Goal: Information Seeking & Learning: Learn about a topic

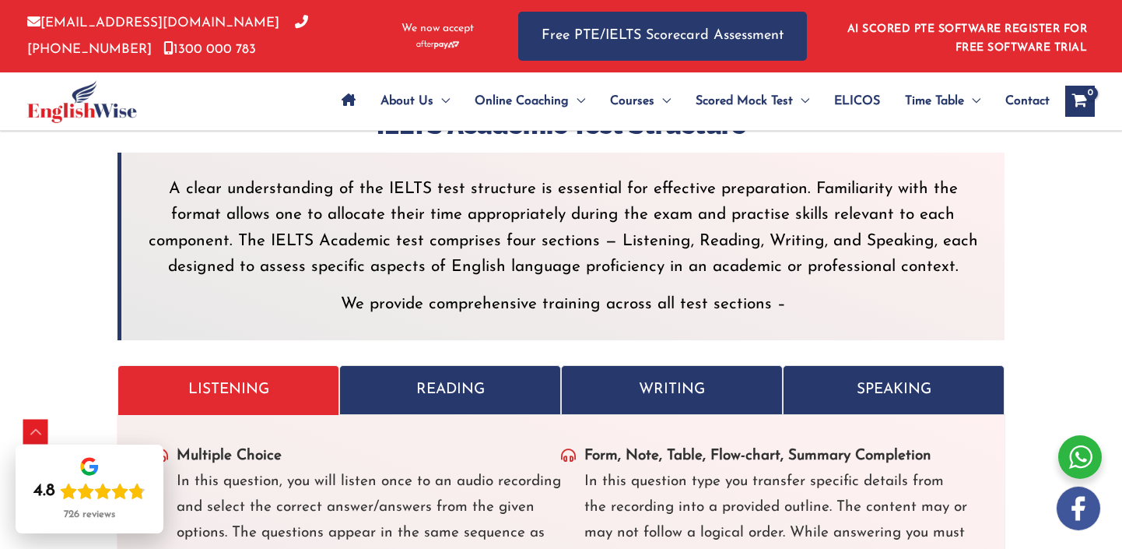
scroll to position [4507, 0]
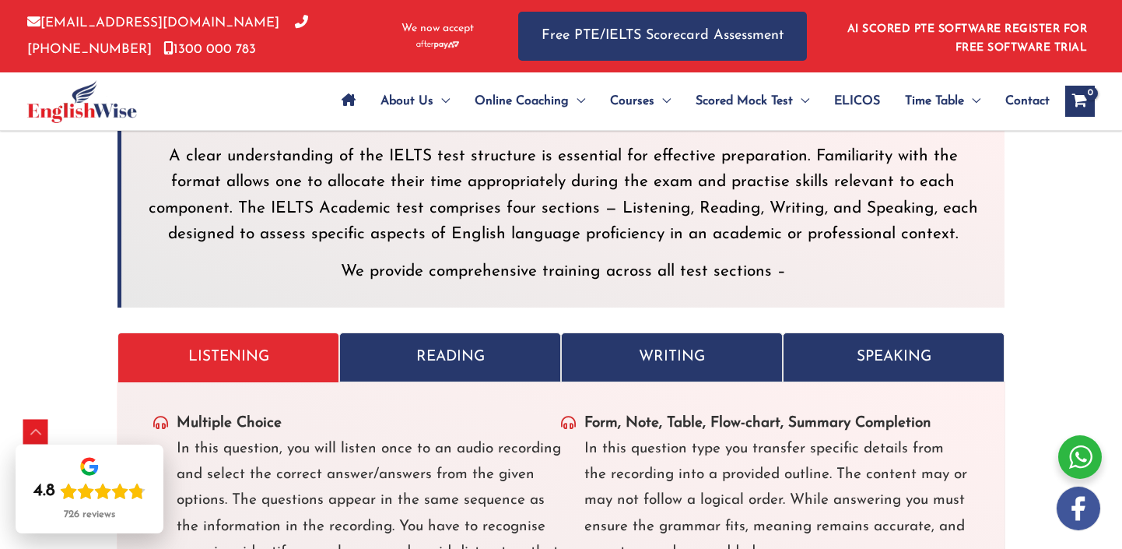
click at [906, 344] on p "SPEAKING" at bounding box center [893, 357] width 189 height 26
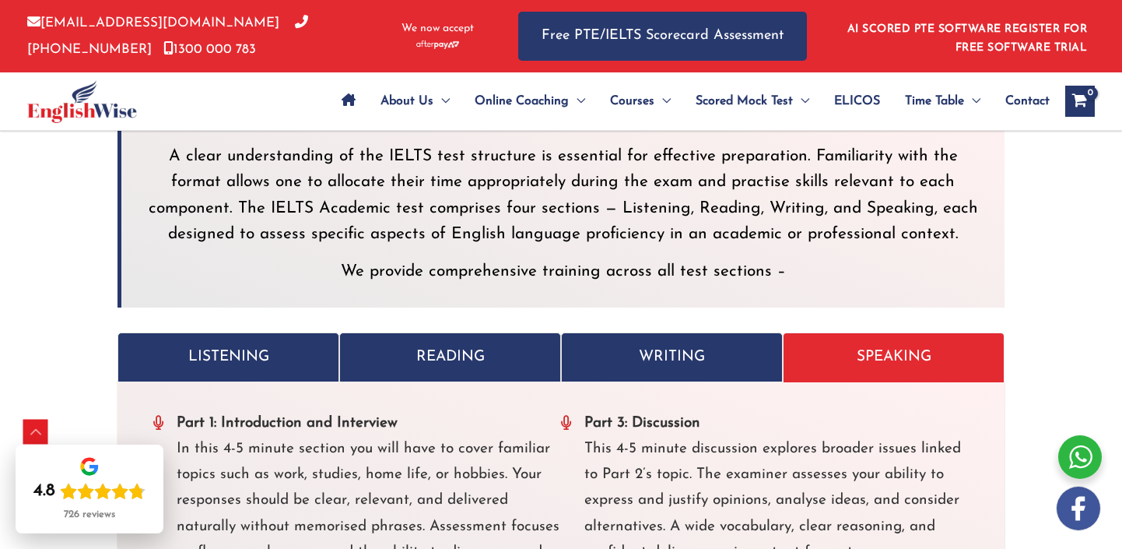
click at [727, 344] on p "WRITING" at bounding box center [671, 357] width 189 height 26
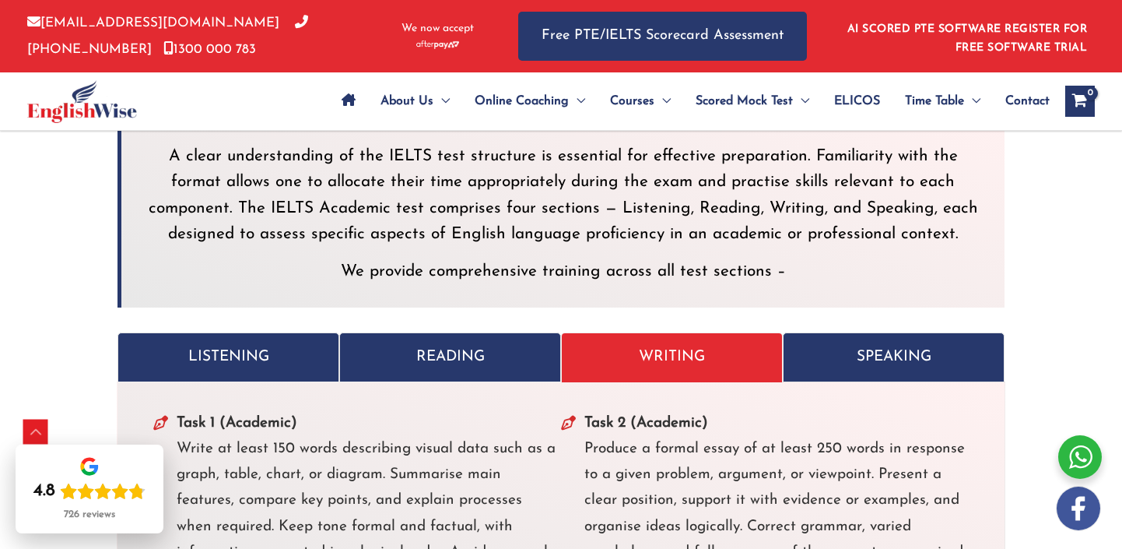
click at [506, 344] on p "READING" at bounding box center [450, 357] width 189 height 26
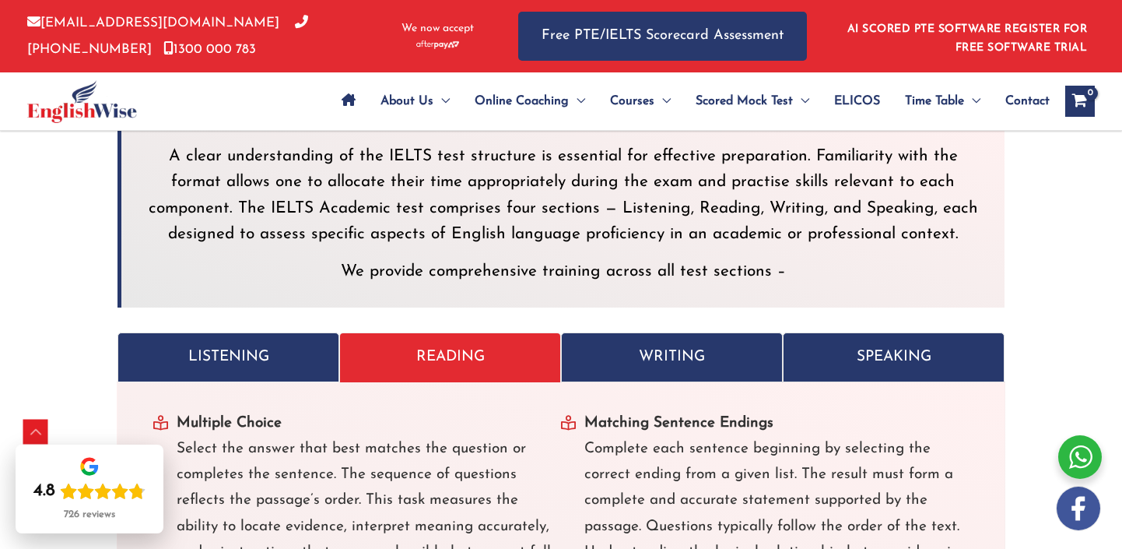
click at [268, 344] on p "LISTENING" at bounding box center [228, 357] width 189 height 26
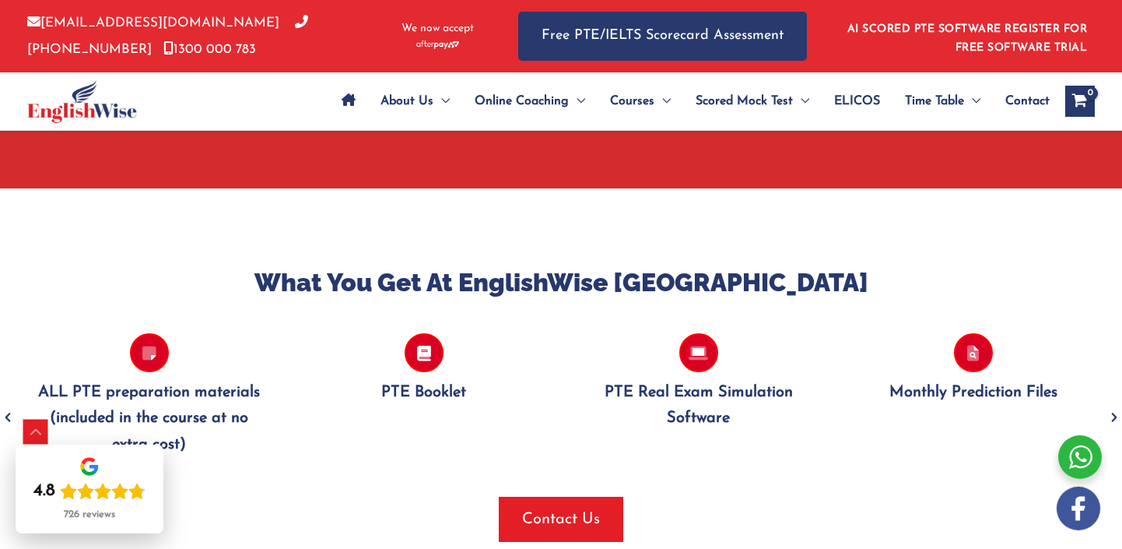
scroll to position [1338, 0]
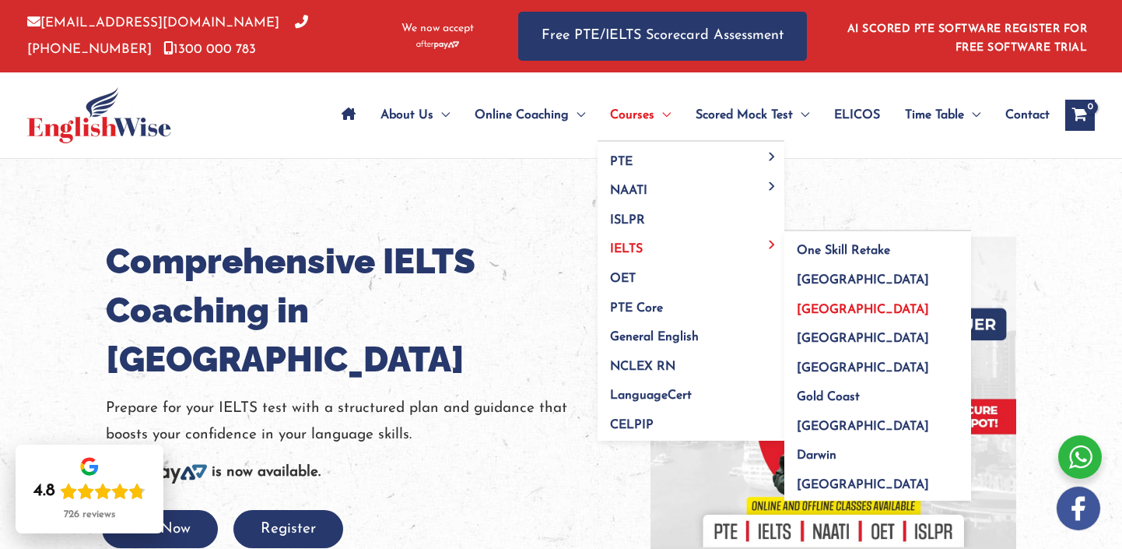
click at [833, 306] on span "[GEOGRAPHIC_DATA]" at bounding box center [863, 309] width 132 height 12
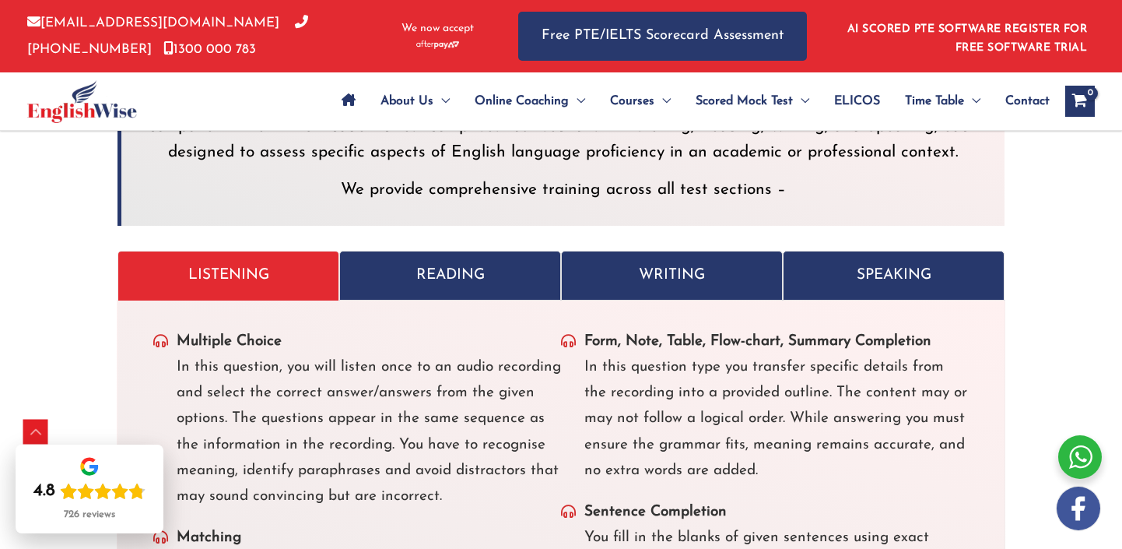
scroll to position [4583, 0]
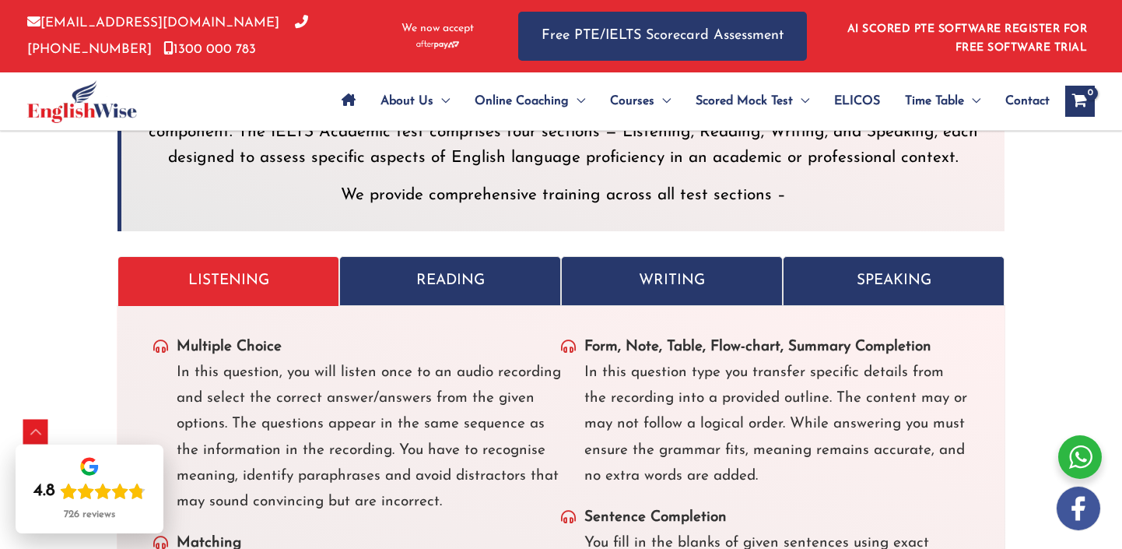
click at [421, 268] on p "READING" at bounding box center [450, 281] width 189 height 26
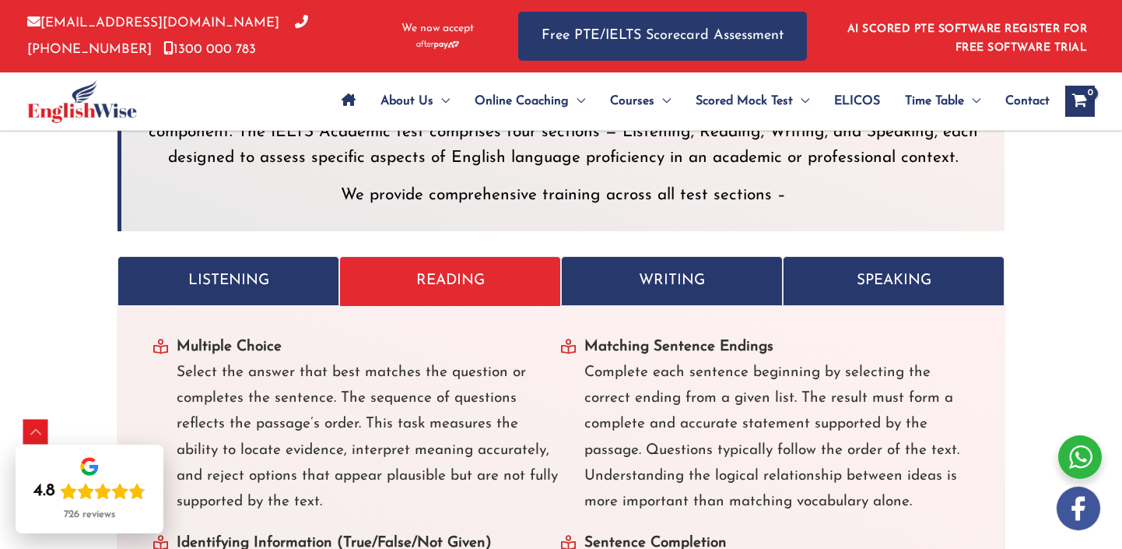
click at [633, 268] on p "WRITING" at bounding box center [671, 281] width 189 height 26
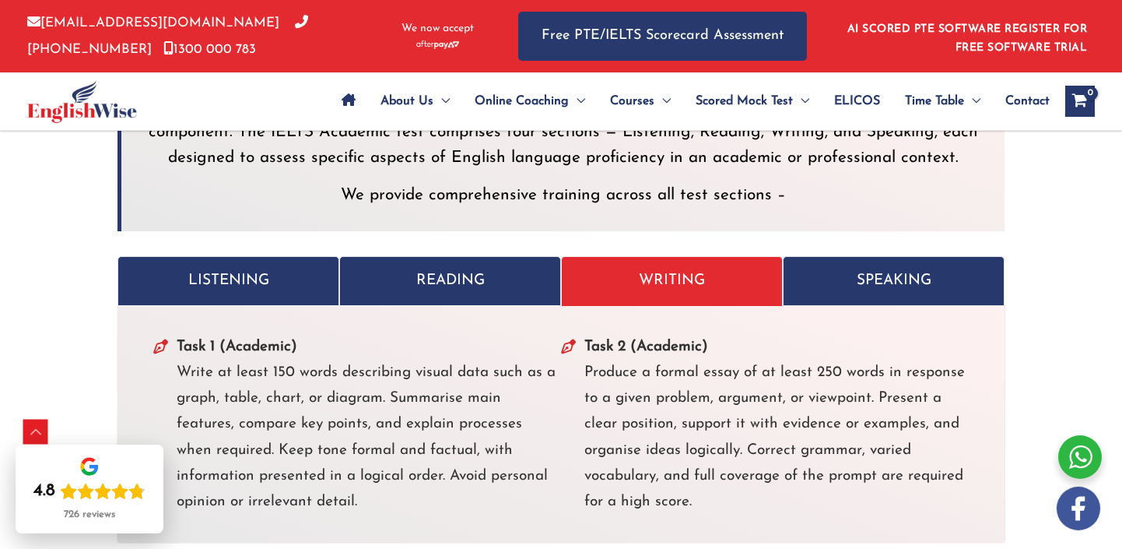
click at [858, 268] on p "SPEAKING" at bounding box center [893, 281] width 189 height 26
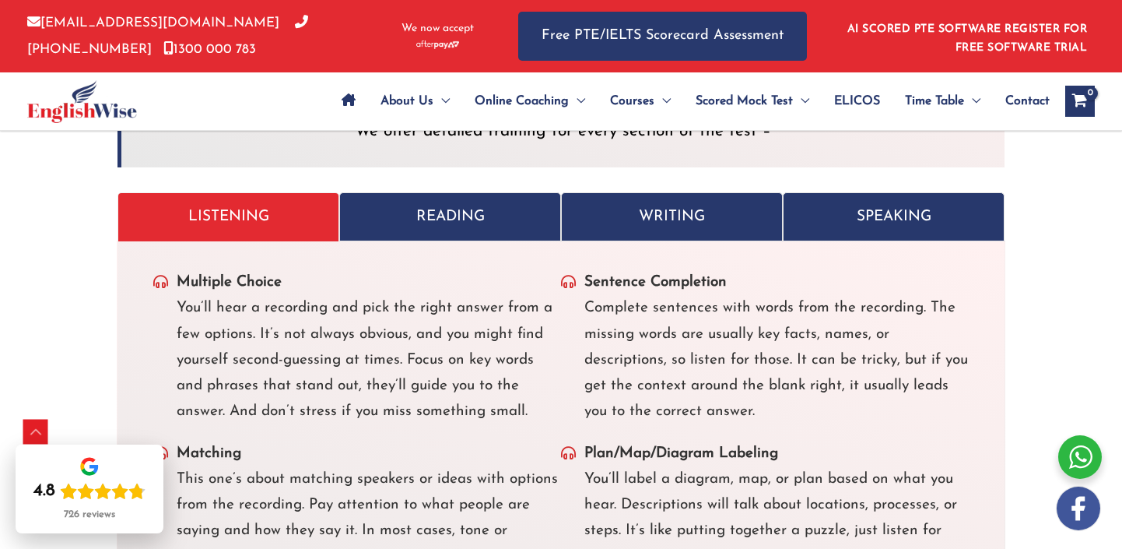
scroll to position [5436, 0]
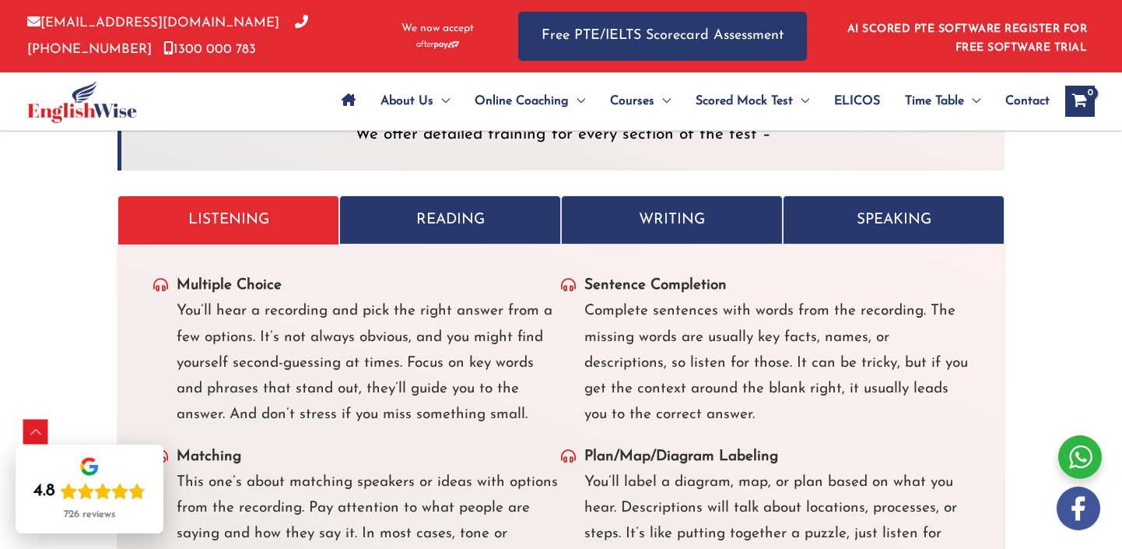
click at [629, 207] on p "WRITING" at bounding box center [671, 220] width 189 height 26
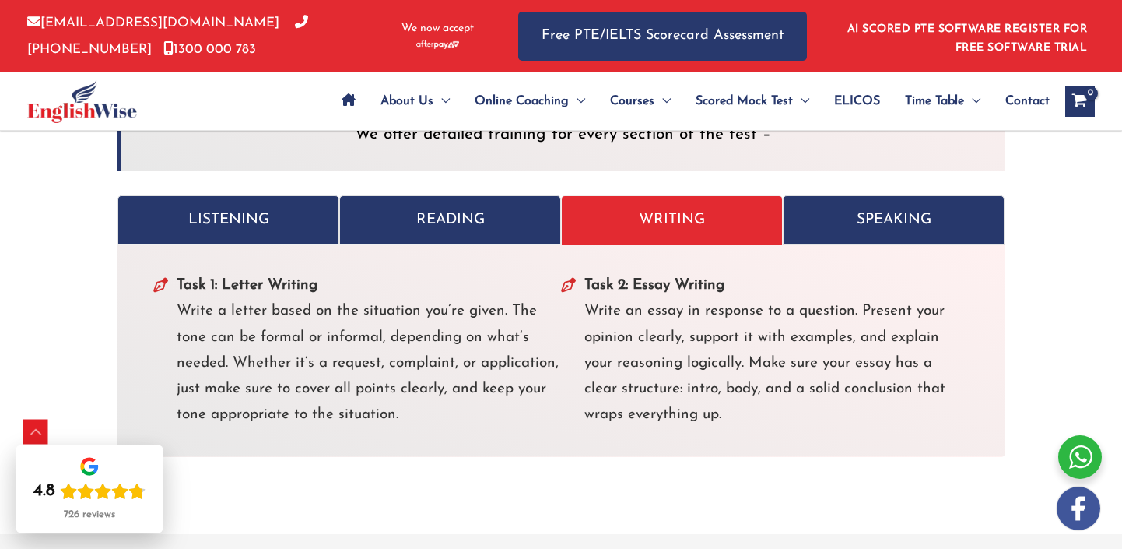
click at [492, 244] on div "Task 1: Letter Writing Write a letter based on the situation you’re given. The …" at bounding box center [561, 350] width 889 height 213
click at [488, 207] on p "READING" at bounding box center [450, 220] width 189 height 26
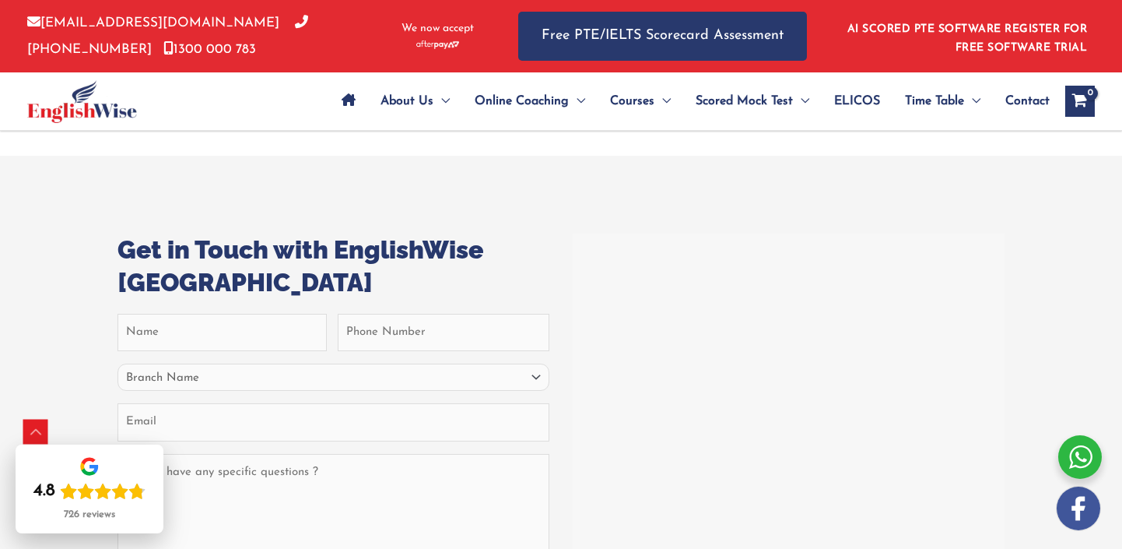
scroll to position [6552, 0]
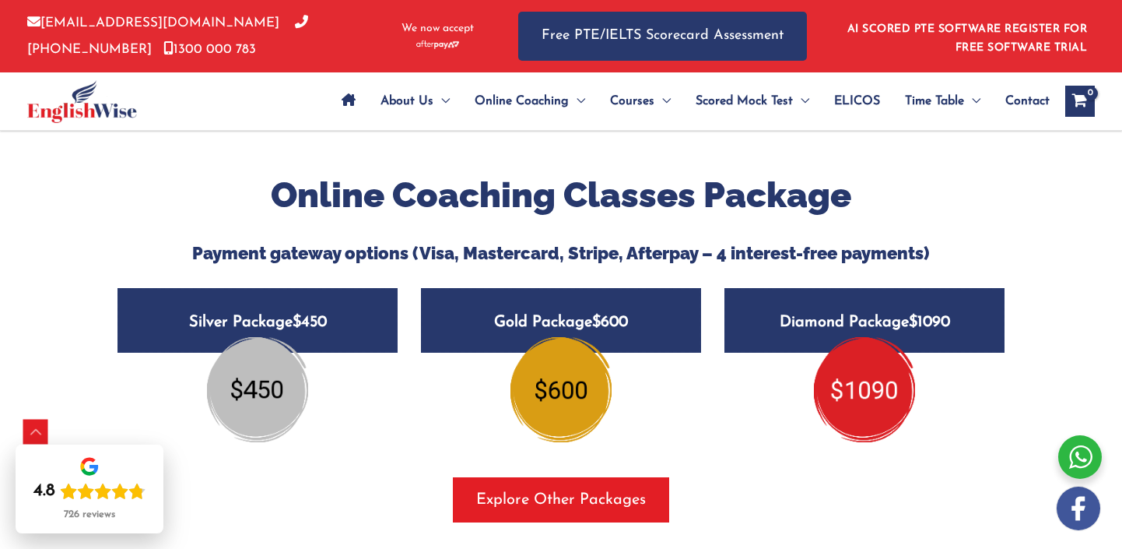
scroll to position [1771, 0]
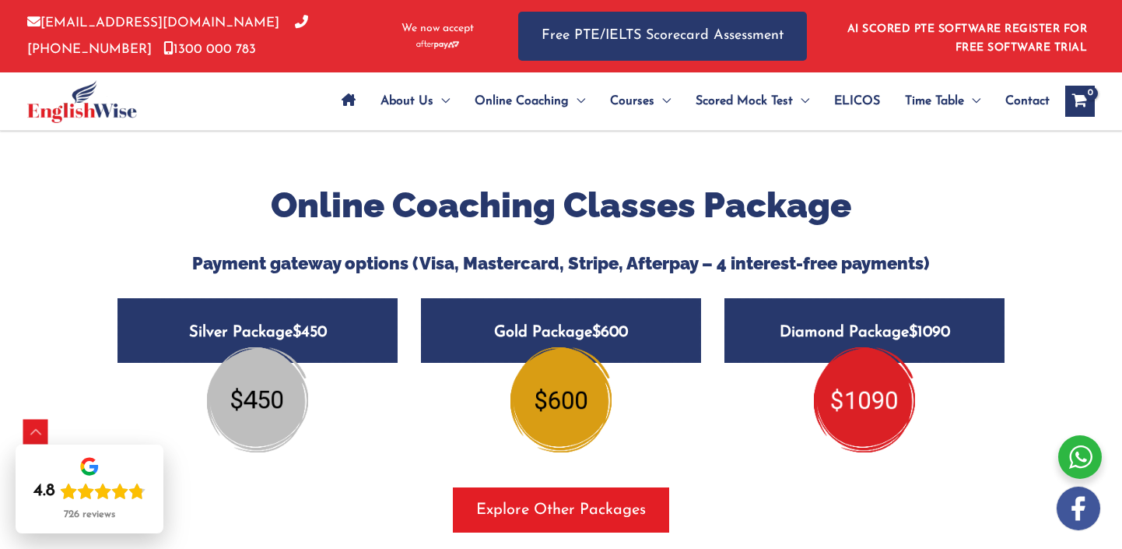
click at [842, 349] on img at bounding box center [864, 399] width 101 height 104
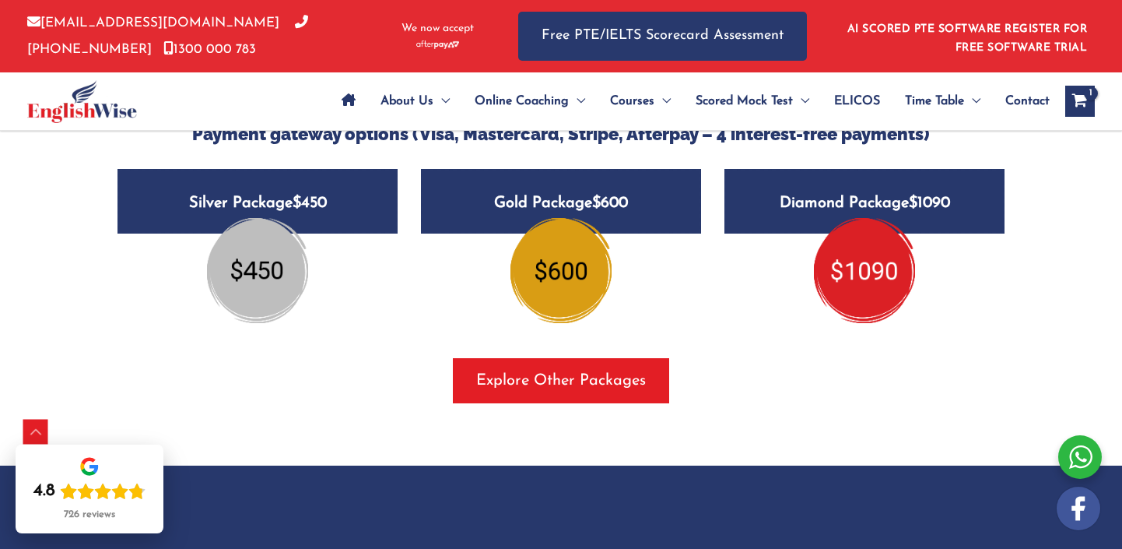
scroll to position [1917, 0]
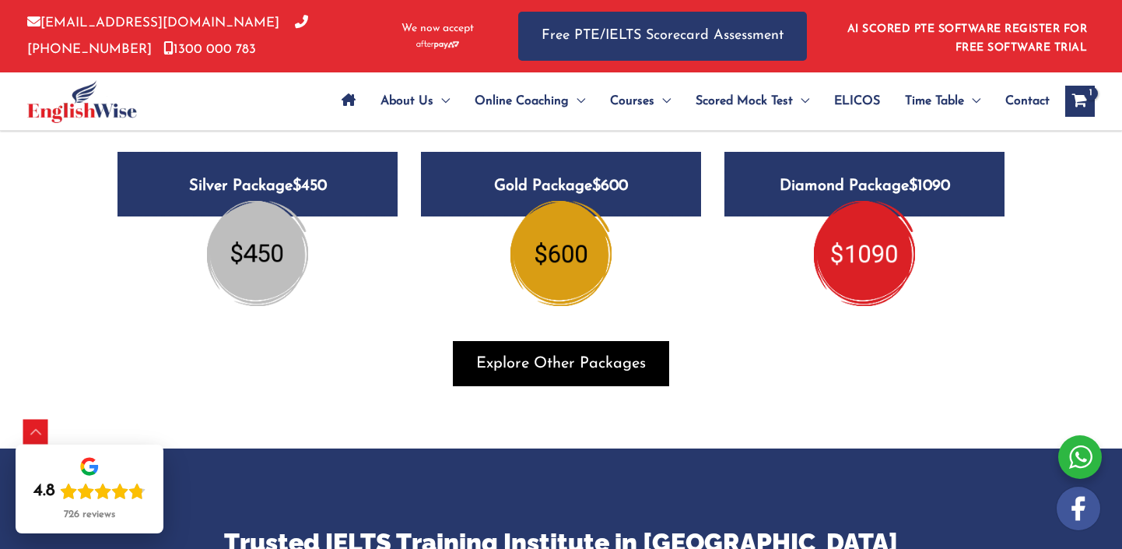
click at [563, 358] on span "Explore Other Packages" at bounding box center [561, 363] width 170 height 22
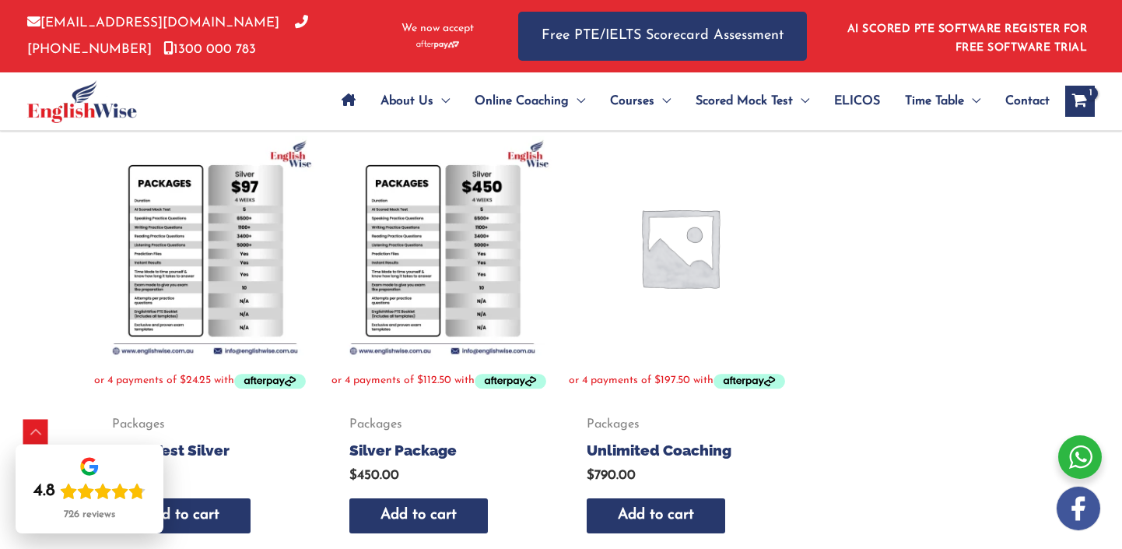
scroll to position [731, 0]
click at [680, 282] on img at bounding box center [680, 246] width 222 height 222
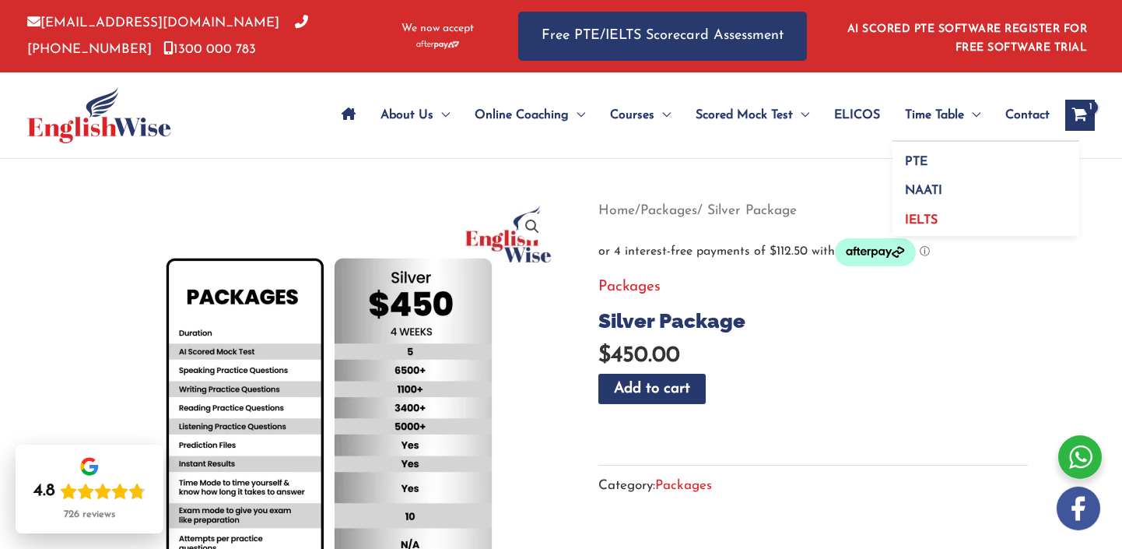
click at [917, 214] on span "IELTS" at bounding box center [921, 220] width 33 height 12
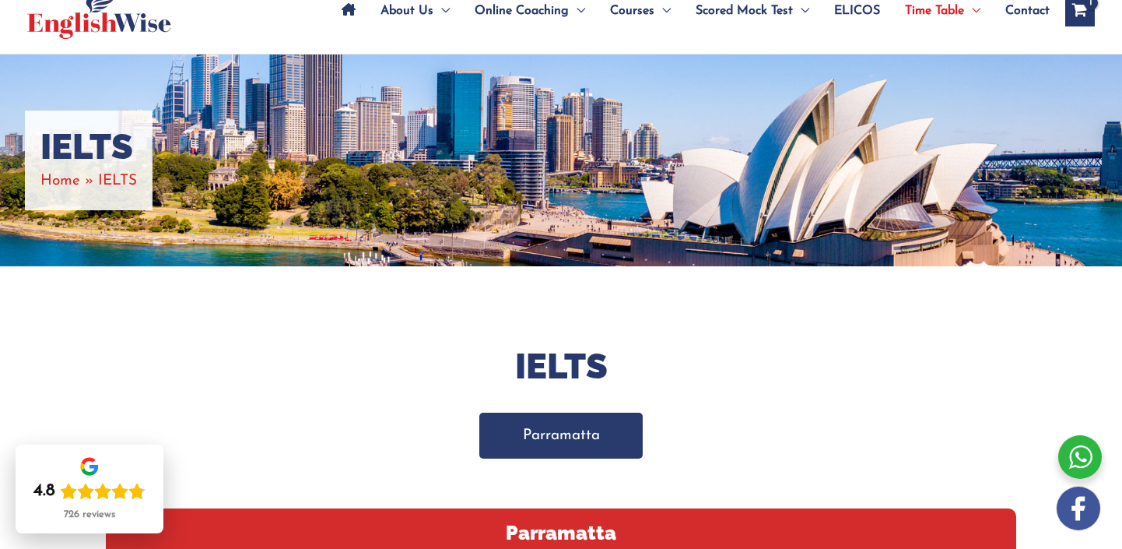
click at [587, 435] on link "Parramatta" at bounding box center [561, 435] width 164 height 46
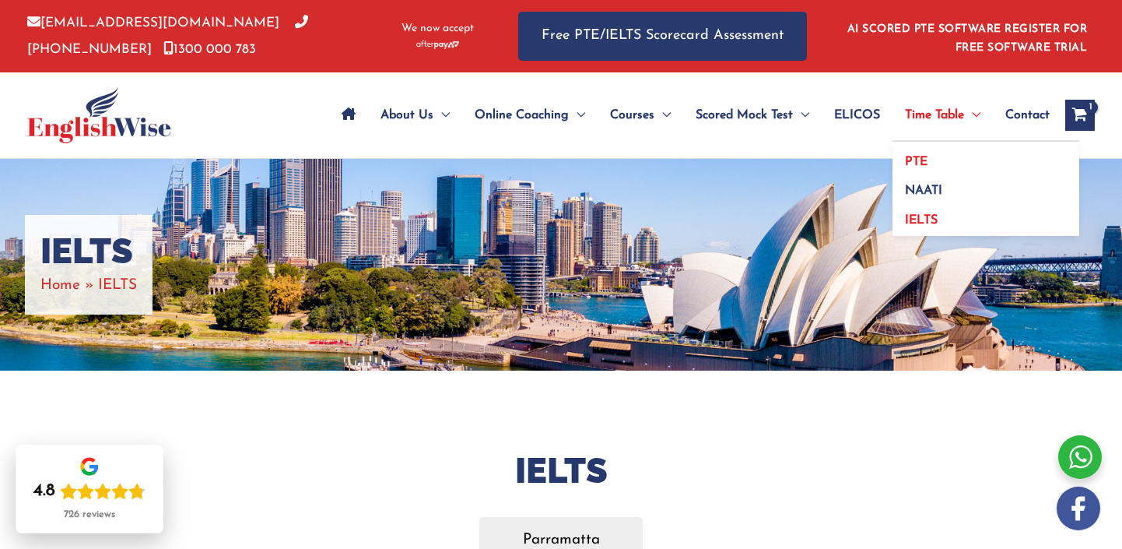
click at [916, 164] on span "PTE" at bounding box center [916, 162] width 23 height 12
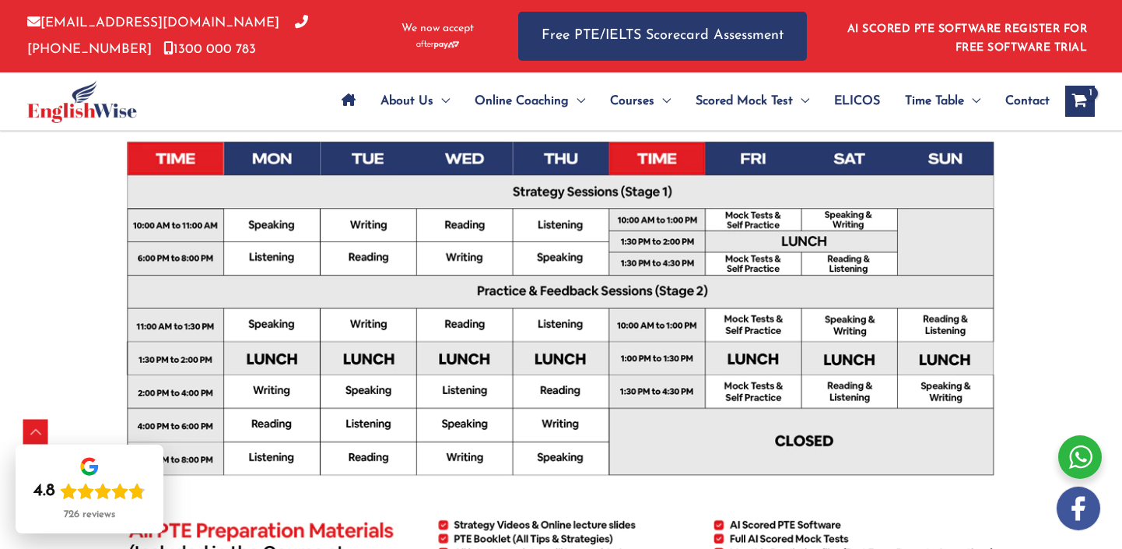
scroll to position [537, 0]
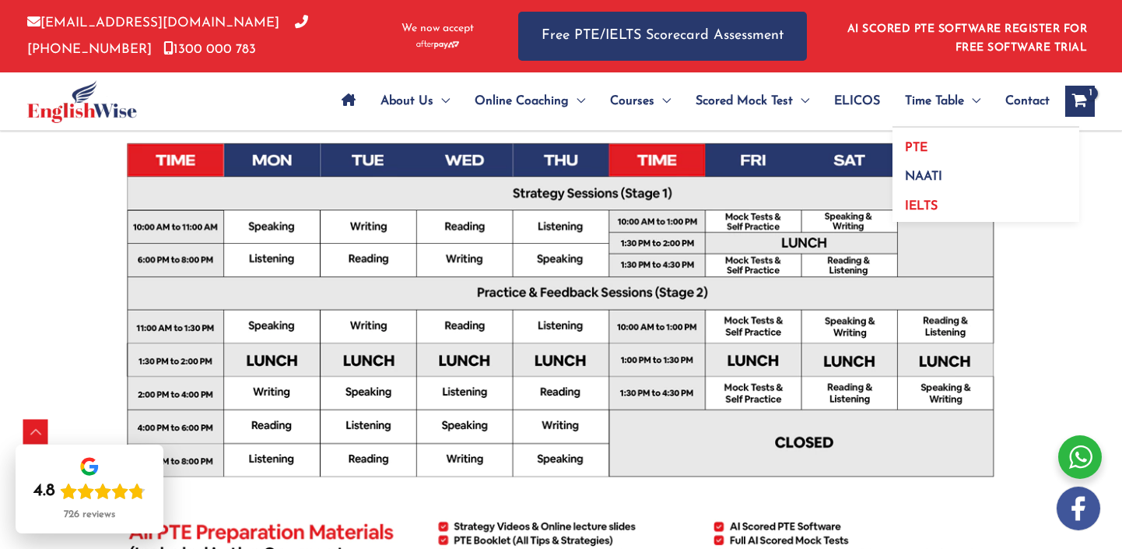
click at [912, 195] on link "IELTS" at bounding box center [985, 204] width 187 height 36
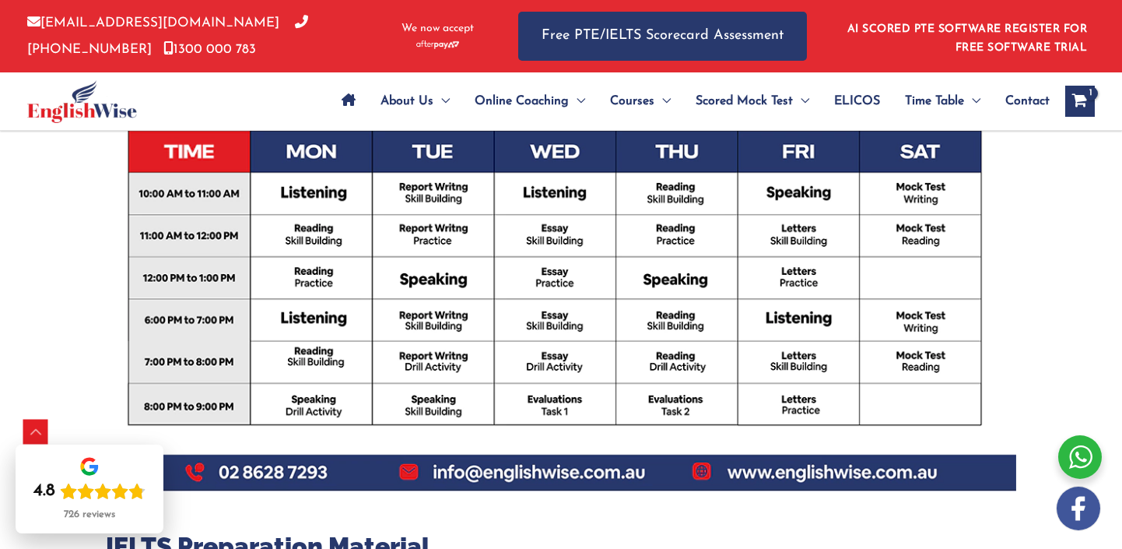
scroll to position [749, 0]
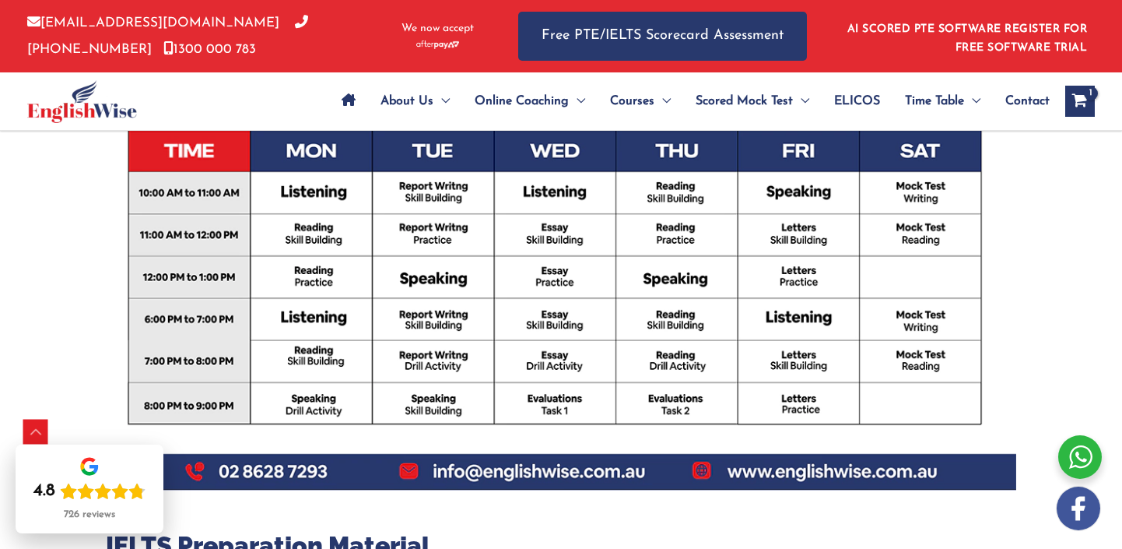
click at [835, 468] on img at bounding box center [561, 241] width 910 height 500
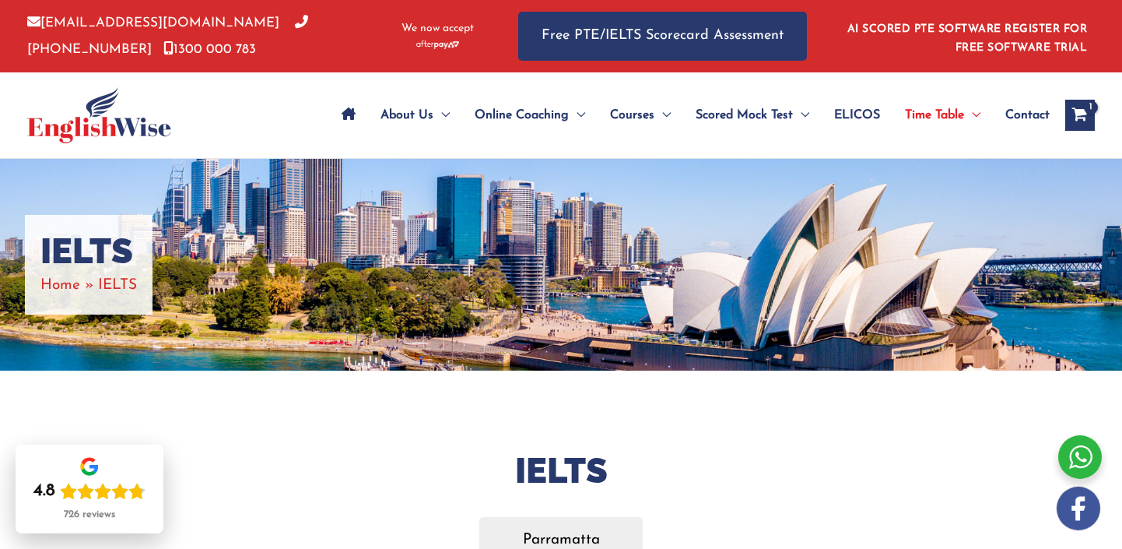
scroll to position [0, 0]
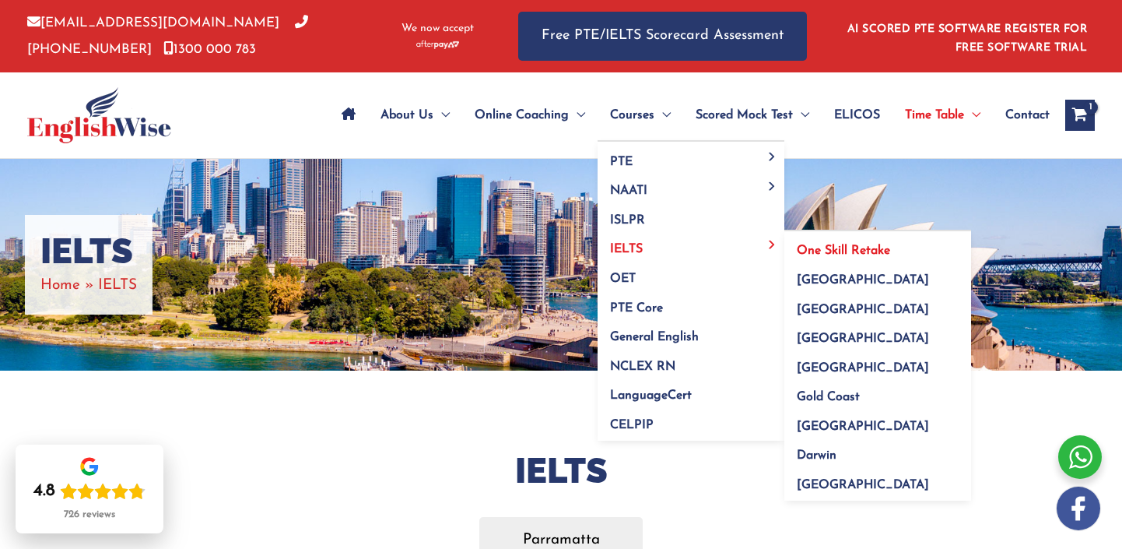
click at [827, 246] on span "One Skill Retake" at bounding box center [843, 250] width 93 height 12
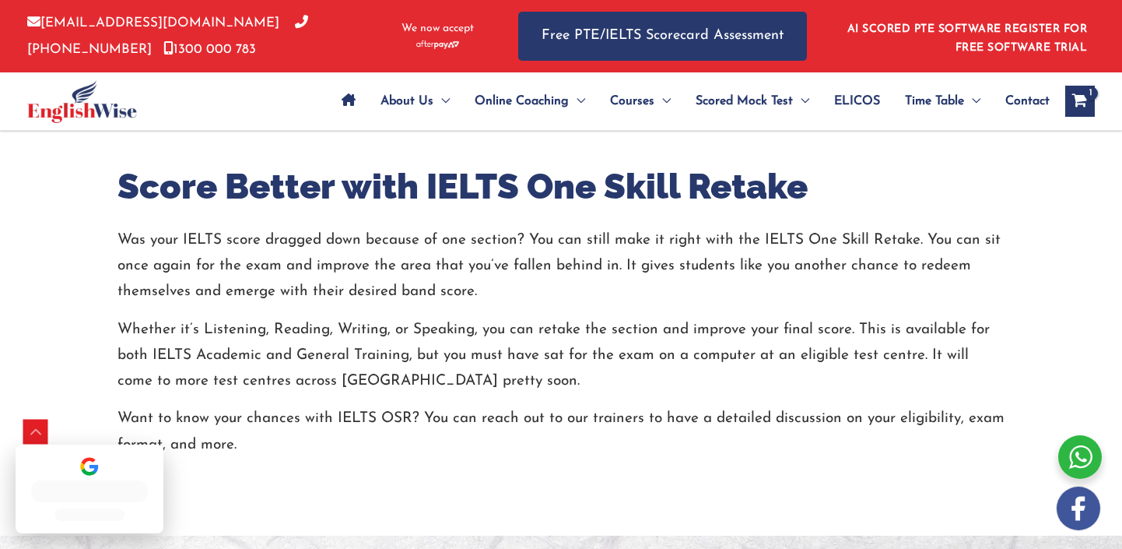
scroll to position [618, 0]
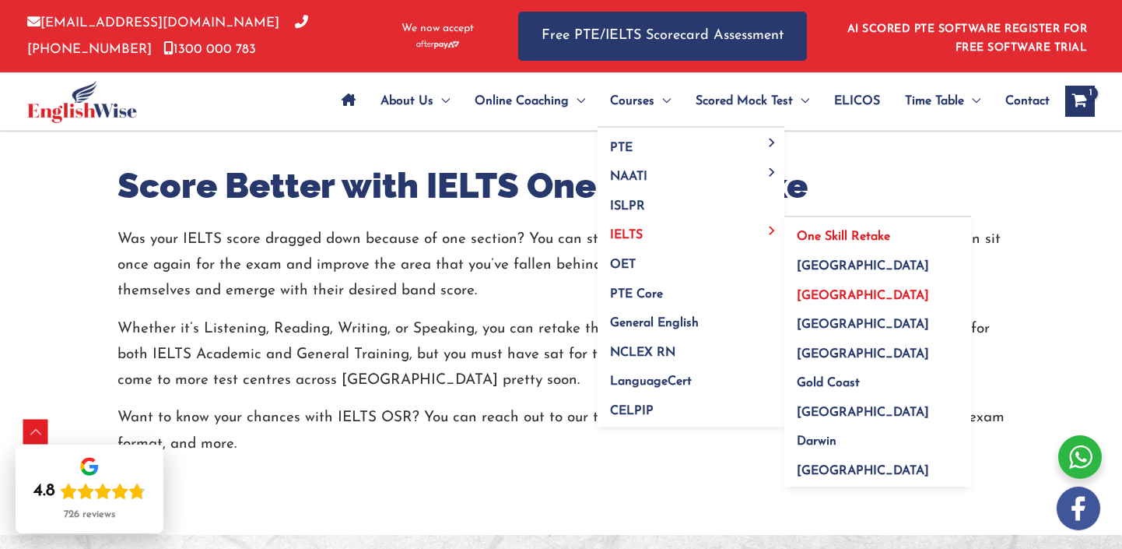
click at [822, 289] on span "[GEOGRAPHIC_DATA]" at bounding box center [863, 295] width 132 height 12
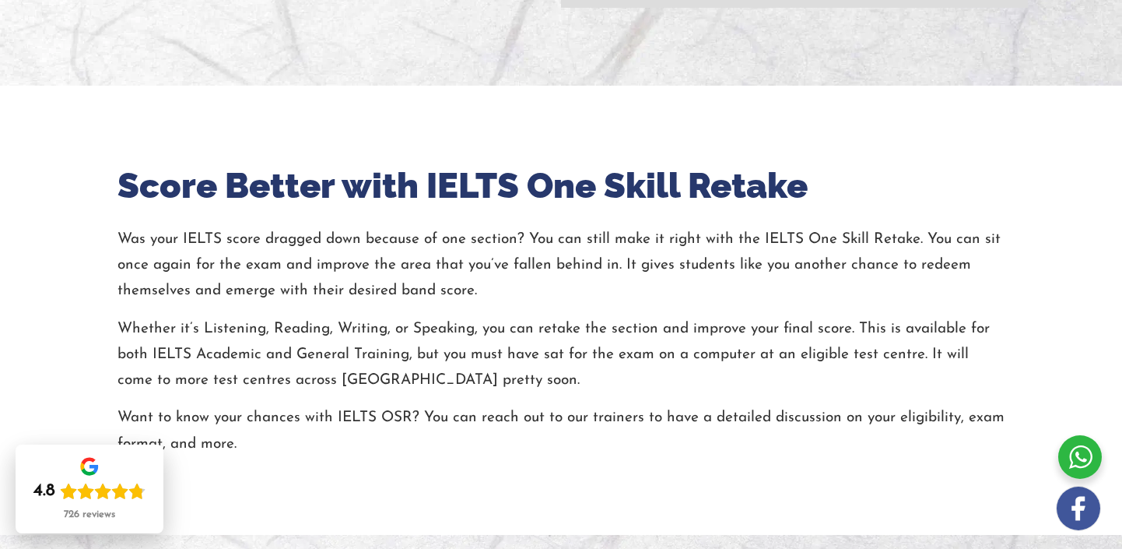
scroll to position [0, 0]
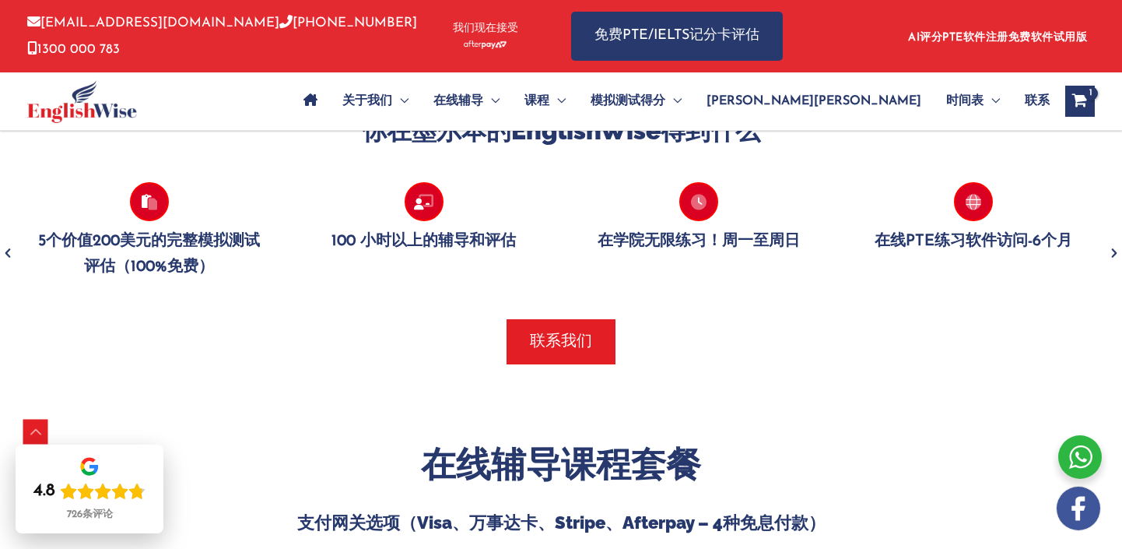
scroll to position [1337, 0]
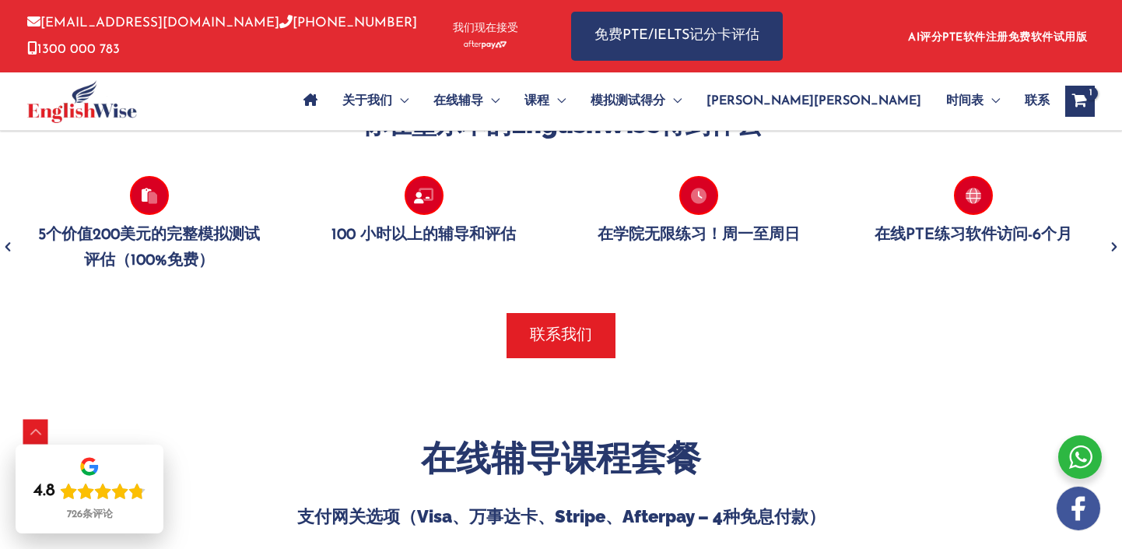
click at [14, 244] on icon "前一个" at bounding box center [8, 247] width 16 height 37
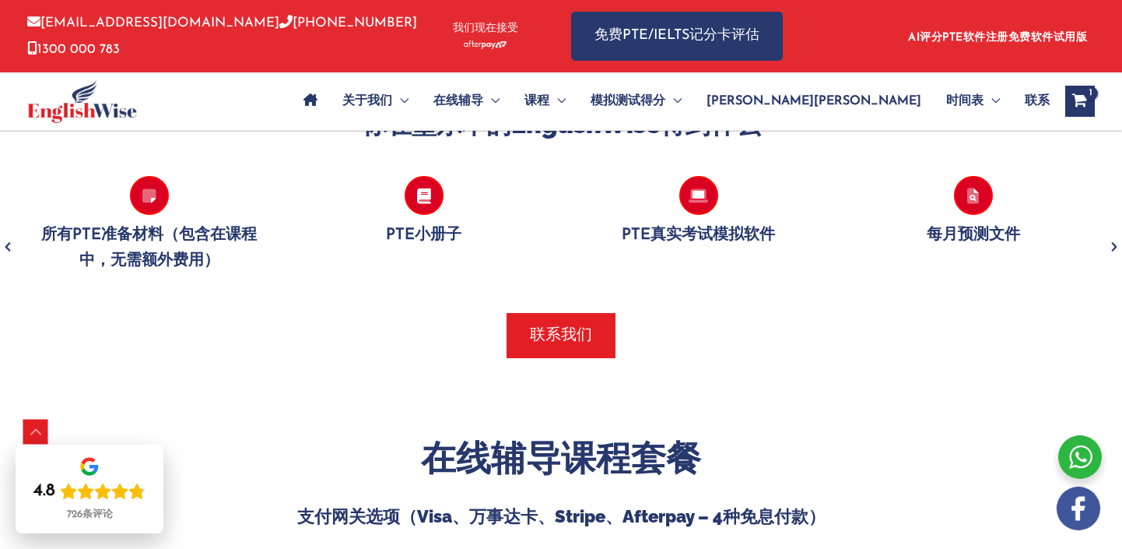
click at [1113, 242] on icon "下一个" at bounding box center [1114, 247] width 16 height 37
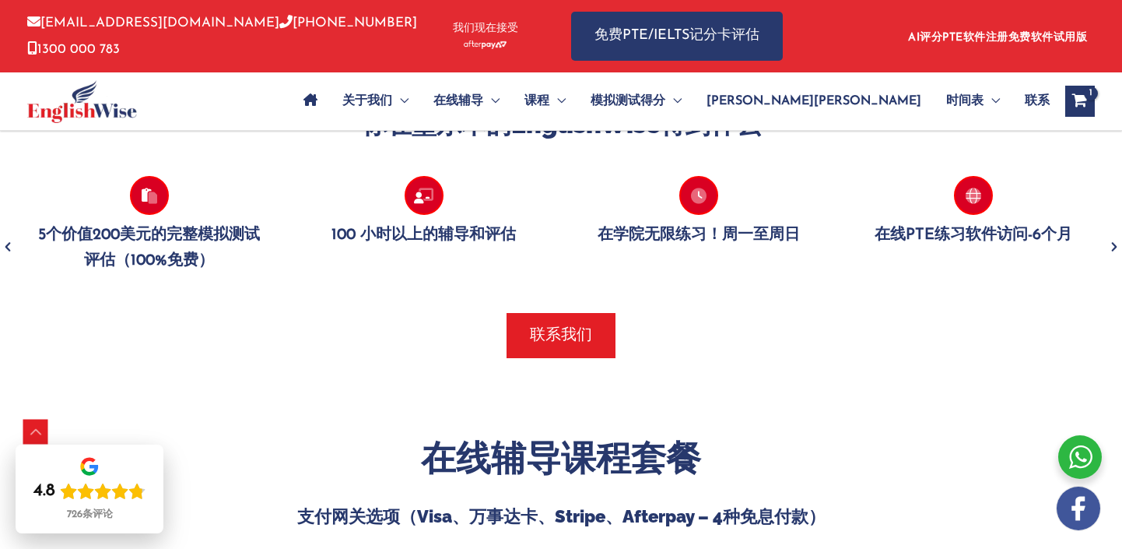
click at [1114, 242] on icon "下一个" at bounding box center [1114, 247] width 16 height 37
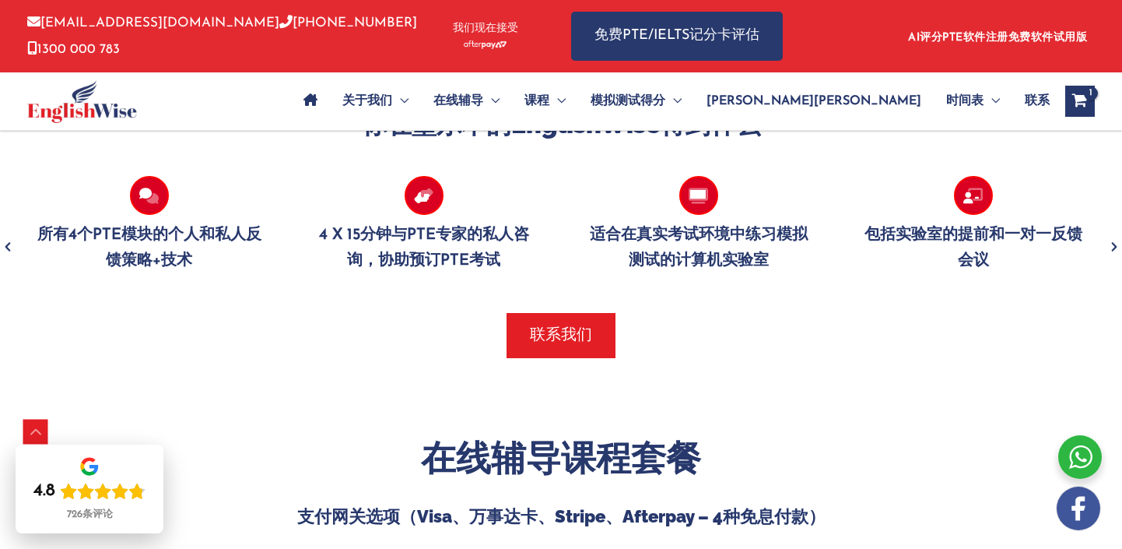
click at [1114, 242] on icon "下一个" at bounding box center [1114, 247] width 16 height 37
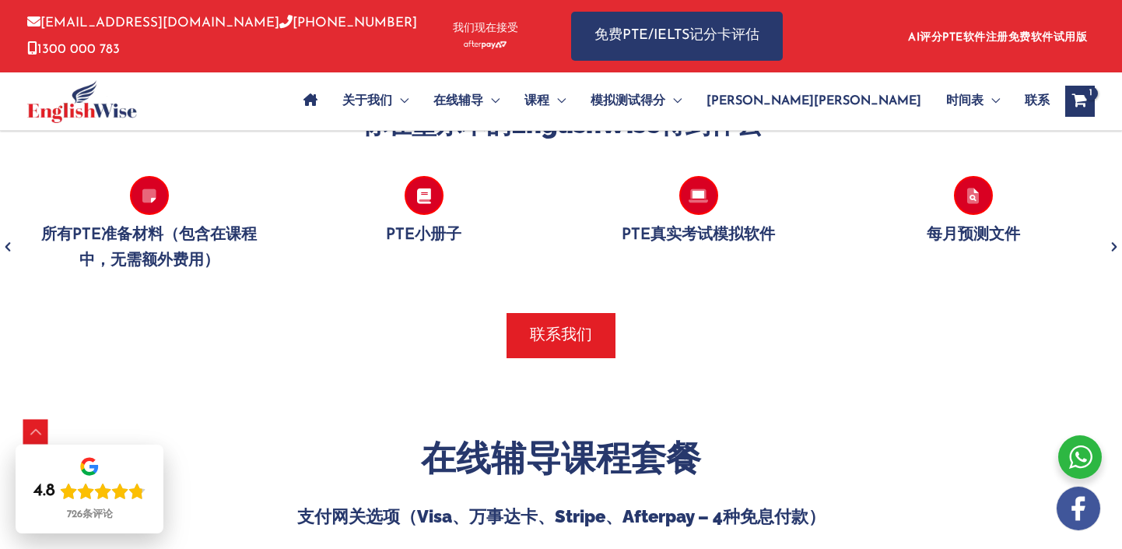
click at [1114, 243] on icon "下一个" at bounding box center [1114, 247] width 16 height 37
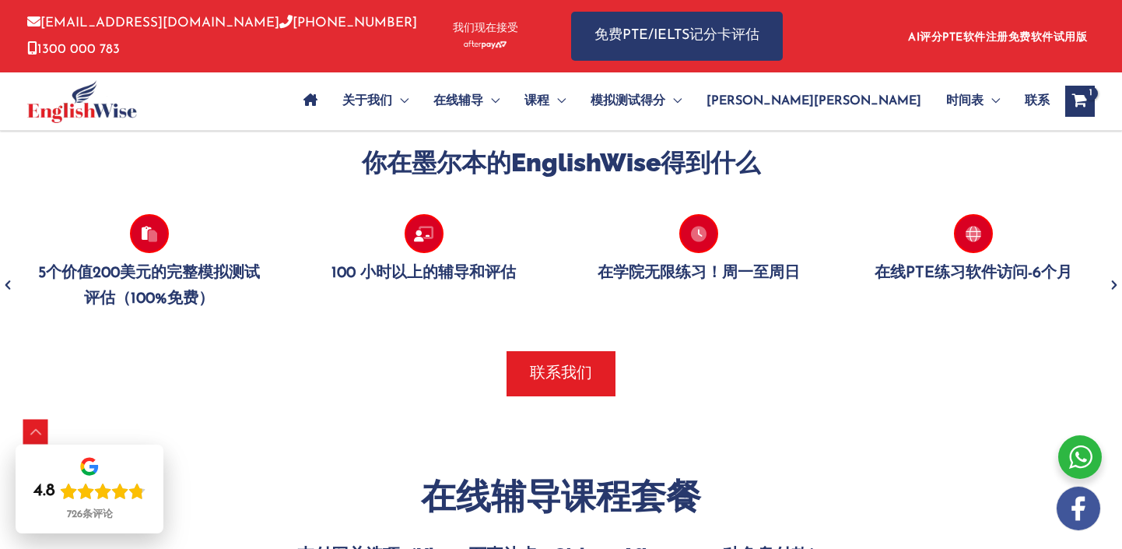
scroll to position [1281, 0]
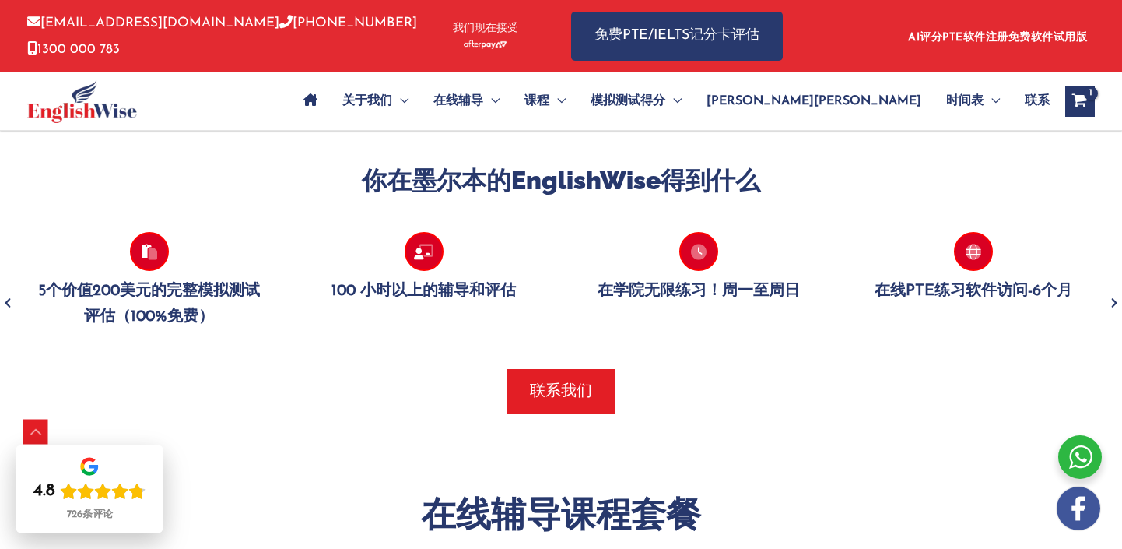
click at [1109, 294] on icon "下一个" at bounding box center [1114, 303] width 16 height 37
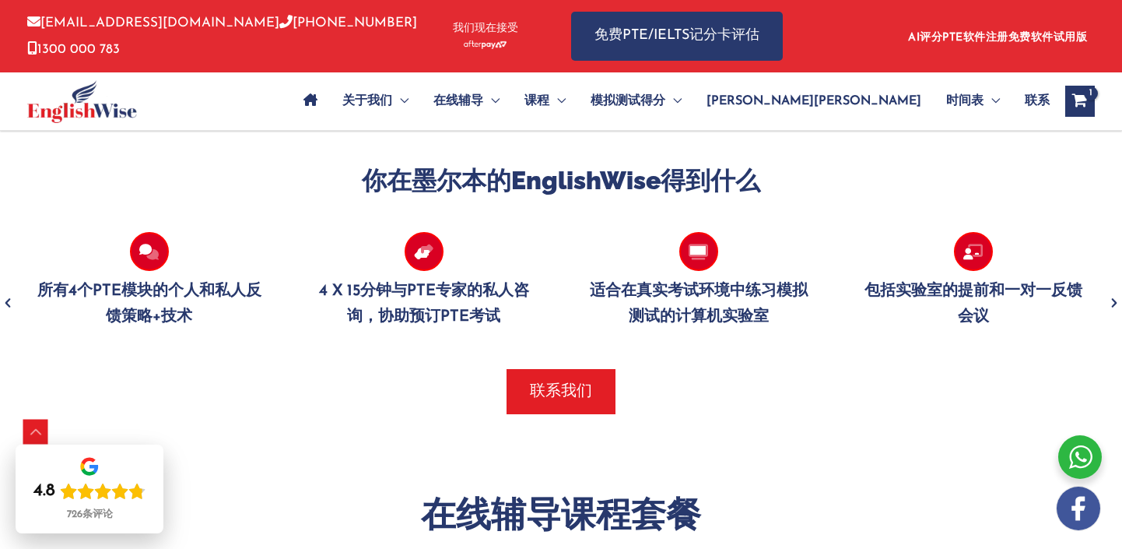
click at [1109, 294] on icon "下一个" at bounding box center [1114, 303] width 16 height 37
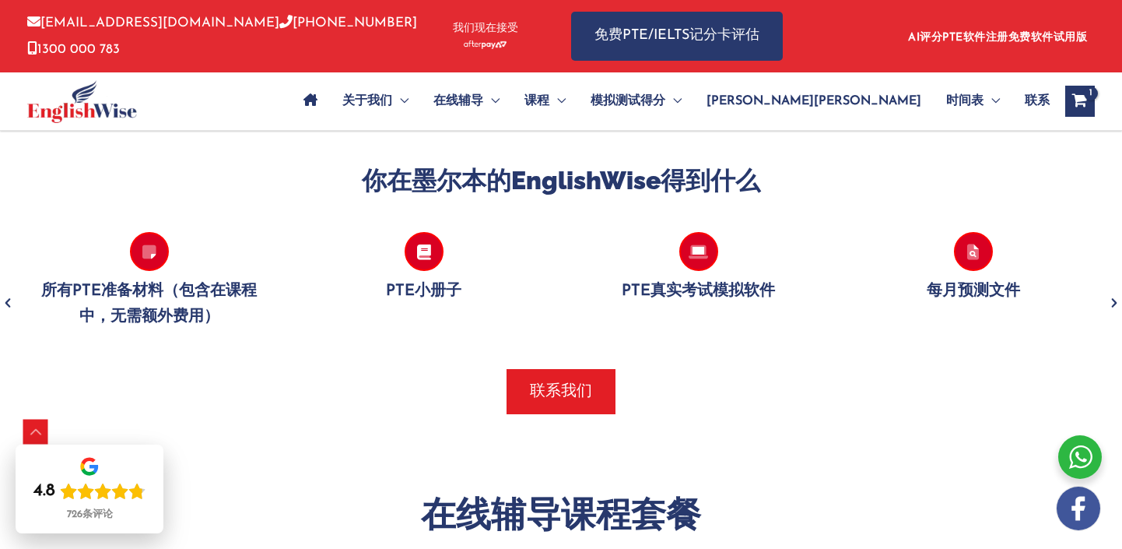
click at [1116, 306] on icon "下一个" at bounding box center [1114, 303] width 16 height 37
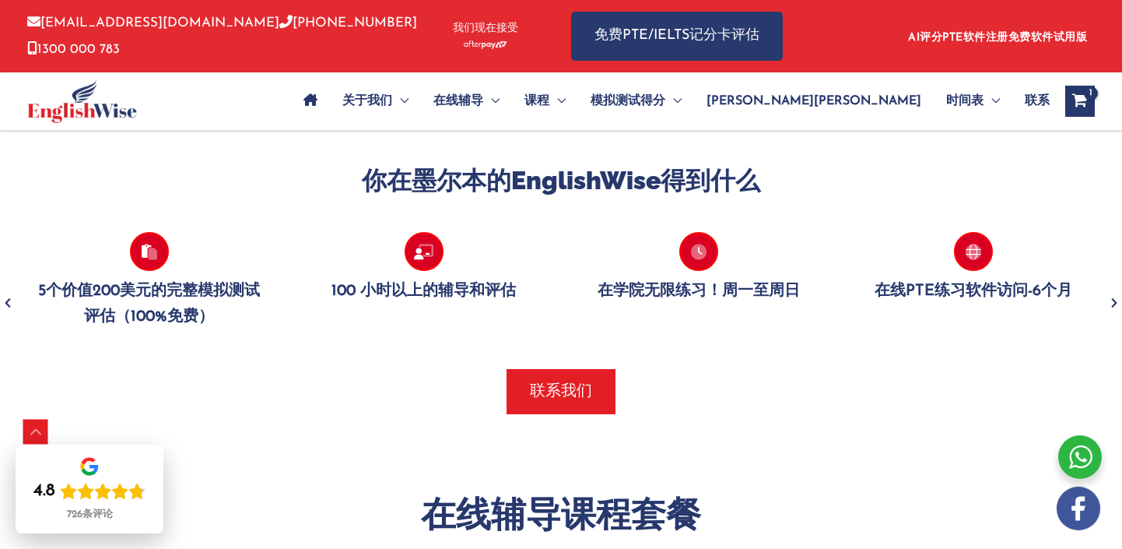
click at [1116, 306] on icon "下一个" at bounding box center [1114, 303] width 16 height 37
